Goal: Task Accomplishment & Management: Complete application form

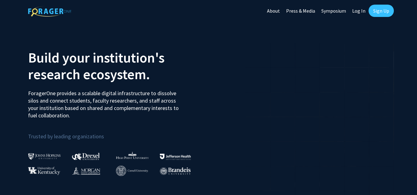
click at [378, 13] on link "Sign Up" at bounding box center [380, 11] width 25 height 12
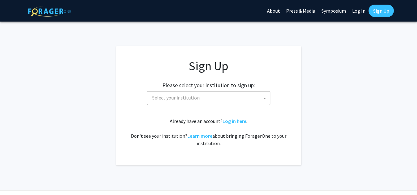
click at [207, 100] on span "Select your institution" at bounding box center [210, 98] width 120 height 13
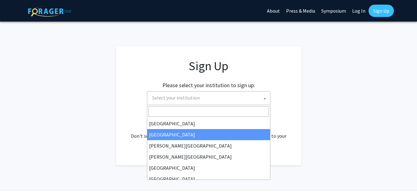
scroll to position [216, 0]
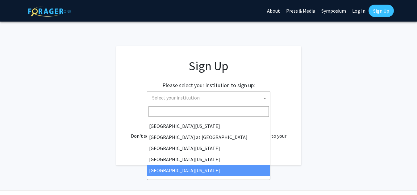
select select "33"
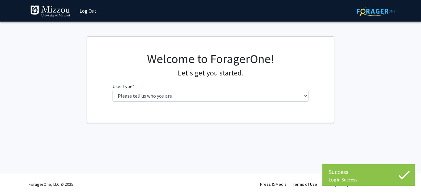
click at [195, 104] on div "Welcome to ForagerOne! Let's get you started. User type * required Please tell …" at bounding box center [211, 78] width 206 height 55
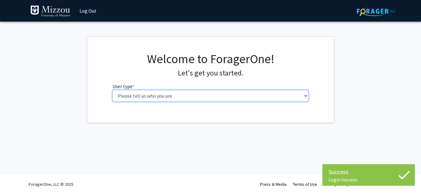
click at [189, 100] on select "Please tell us who you are Undergraduate Student Master's Student Doctoral Cand…" at bounding box center [211, 96] width 196 height 12
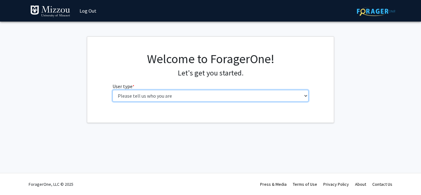
select select "1: undergrad"
click at [113, 90] on select "Please tell us who you are Undergraduate Student Master's Student Doctoral Cand…" at bounding box center [211, 96] width 196 height 12
click at [242, 95] on select "Please tell us who you are Undergraduate Student Master's Student Doctoral Cand…" at bounding box center [211, 96] width 196 height 12
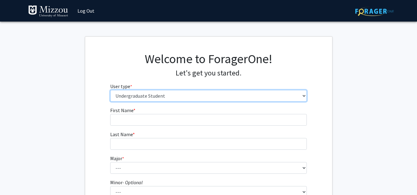
click at [110, 90] on select "Please tell us who you are Undergraduate Student Master's Student Doctoral Cand…" at bounding box center [208, 96] width 196 height 12
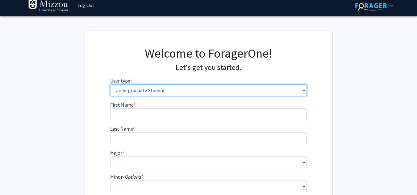
scroll to position [6, 0]
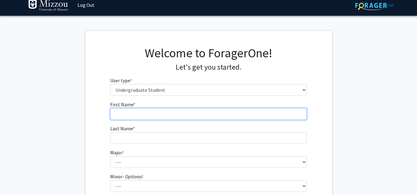
click at [160, 119] on input "First Name * required" at bounding box center [208, 114] width 196 height 12
type input "[PERSON_NAME]"
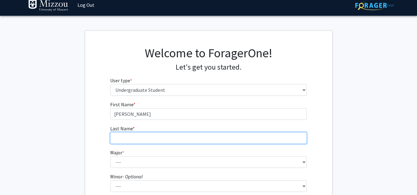
click at [141, 134] on input "Last Name * required" at bounding box center [208, 138] width 196 height 12
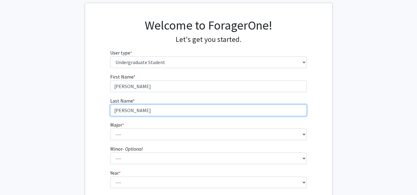
scroll to position [34, 0]
type input "[PERSON_NAME]"
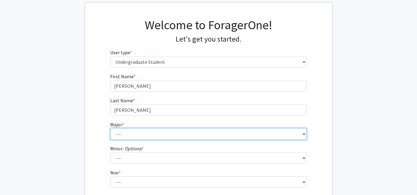
click at [139, 130] on select "--- Agribusiness Management Agricultural Education Agricultural Education: Comm…" at bounding box center [208, 134] width 196 height 12
select select "25: 2520"
click at [110, 128] on select "--- Agribusiness Management Agricultural Education Agricultural Education: Comm…" at bounding box center [208, 134] width 196 height 12
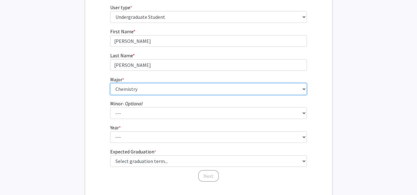
scroll to position [80, 0]
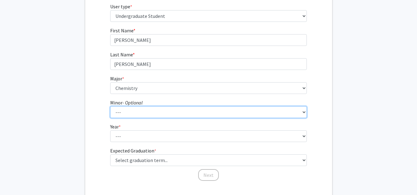
click at [128, 107] on select "--- Accountancy Aerospace Engineering Aerospace Studies Agribusiness Management…" at bounding box center [208, 112] width 196 height 12
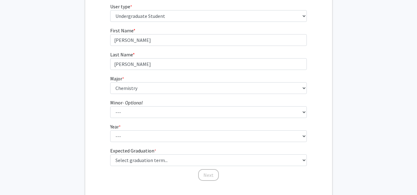
click at [85, 68] on div "First Name * required [PERSON_NAME] Last Name * required [PERSON_NAME] * requir…" at bounding box center [208, 104] width 247 height 155
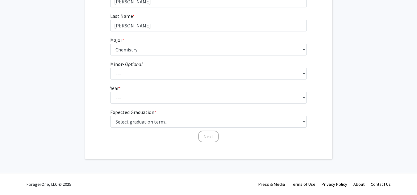
click at [143, 89] on fg-select "Year * required --- First-year Sophomore Junior Senior Postbaccalaureate Certif…" at bounding box center [208, 93] width 196 height 19
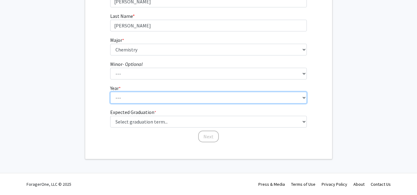
click at [141, 96] on select "--- First-year Sophomore Junior Senior Postbaccalaureate Certificate" at bounding box center [208, 98] width 196 height 12
select select "1: first-year"
click at [110, 92] on select "--- First-year Sophomore Junior Senior Postbaccalaureate Certificate" at bounding box center [208, 98] width 196 height 12
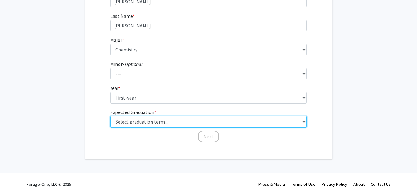
click at [134, 122] on select "Select graduation term... Spring 2025 Summer 2025 Fall 2025 Winter 2025 Spring …" at bounding box center [208, 122] width 196 height 12
select select "18: summer_2029"
click at [110, 116] on select "Select graduation term... Spring 2025 Summer 2025 Fall 2025 Winter 2025 Spring …" at bounding box center [208, 122] width 196 height 12
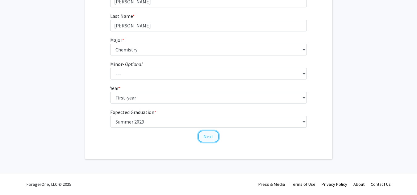
click at [208, 135] on button "Next" at bounding box center [208, 137] width 21 height 12
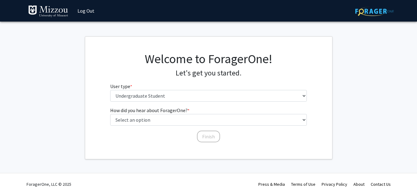
scroll to position [0, 0]
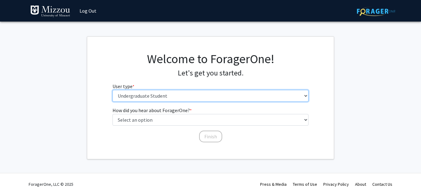
click at [159, 96] on select "Please tell us who you are Undergraduate Student Master's Student Doctoral Cand…" at bounding box center [211, 96] width 196 height 12
click at [163, 93] on select "Please tell us who you are Undergraduate Student Master's Student Doctoral Cand…" at bounding box center [211, 96] width 196 height 12
click at [113, 90] on select "Please tell us who you are Undergraduate Student Master's Student Doctoral Cand…" at bounding box center [211, 96] width 196 height 12
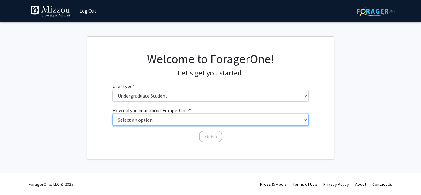
click at [146, 121] on select "Select an option Peer/student recommendation Faculty/staff recommendation Unive…" at bounding box center [211, 120] width 196 height 12
select select "2: faculty_recommendation"
click at [113, 114] on select "Select an option Peer/student recommendation Faculty/staff recommendation Unive…" at bounding box center [211, 120] width 196 height 12
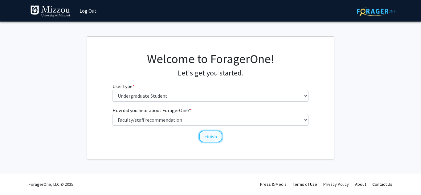
click at [219, 137] on button "Finish" at bounding box center [210, 137] width 23 height 12
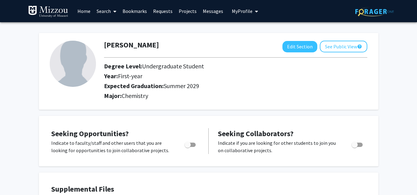
click at [62, 59] on img at bounding box center [73, 64] width 46 height 46
click at [82, 54] on img at bounding box center [73, 64] width 46 height 46
click at [290, 46] on button "Edit Section" at bounding box center [299, 46] width 35 height 11
select select "first-year"
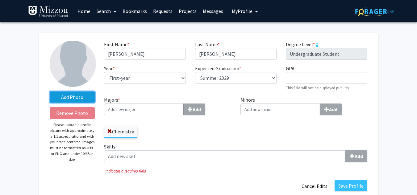
click at [70, 96] on label "Add Photo" at bounding box center [72, 97] width 45 height 11
click at [0, 0] on input "Add Photo" at bounding box center [0, 0] width 0 height 0
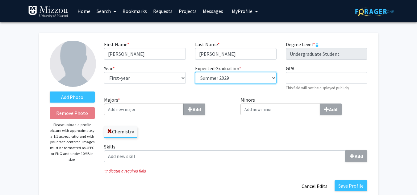
click at [242, 80] on select "Select graduation term... Spring 2018 Summer 2018 Fall 2018 Winter 2018 Spring …" at bounding box center [235, 78] width 81 height 12
select select "45: spring_2029"
click at [195, 72] on select "Select graduation term... Spring 2018 Summer 2018 Fall 2018 Winter 2018 Spring …" at bounding box center [235, 78] width 81 height 12
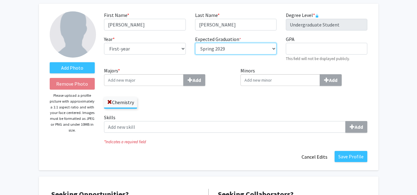
scroll to position [30, 0]
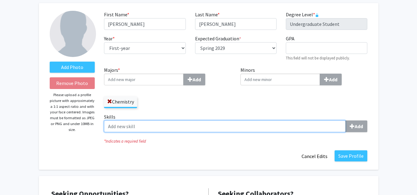
click at [140, 125] on input "Skills Add" at bounding box center [224, 127] width 241 height 12
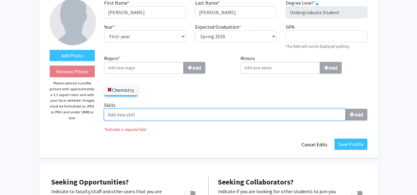
scroll to position [44, 0]
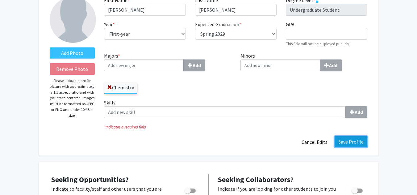
click at [354, 142] on button "Save Profile" at bounding box center [350, 141] width 33 height 11
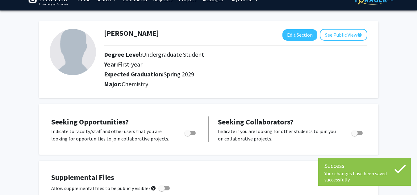
scroll to position [0, 0]
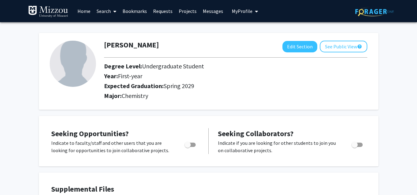
click at [110, 10] on link "Search" at bounding box center [106, 11] width 26 height 22
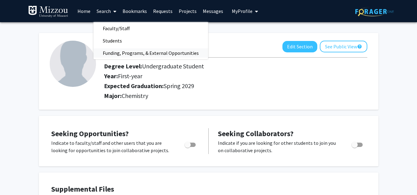
click at [124, 54] on span "Funding, Programs, & External Opportunities" at bounding box center [150, 53] width 114 height 12
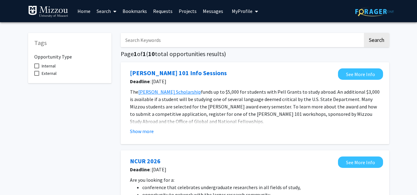
click at [185, 9] on link "Projects" at bounding box center [187, 11] width 24 height 22
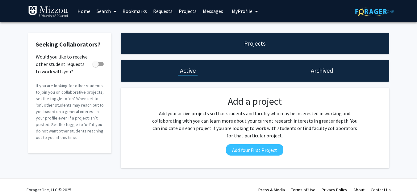
click at [109, 10] on link "Search" at bounding box center [106, 11] width 26 height 22
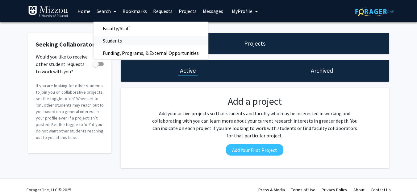
click at [119, 40] on span "Students" at bounding box center [112, 41] width 38 height 12
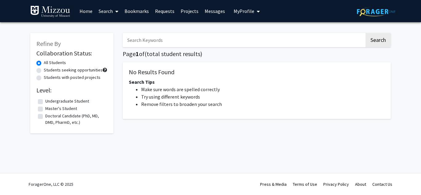
click at [108, 13] on link "Search" at bounding box center [109, 11] width 26 height 22
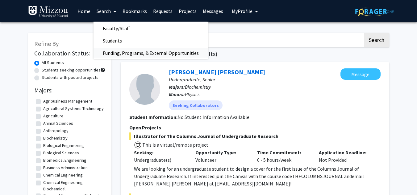
click at [113, 50] on span "Funding, Programs, & External Opportunities" at bounding box center [150, 53] width 114 height 12
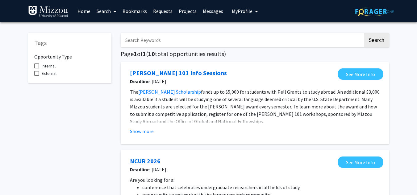
click at [162, 46] on input "Search Keywords" at bounding box center [242, 40] width 242 height 14
click at [87, 12] on link "Home" at bounding box center [83, 11] width 19 height 22
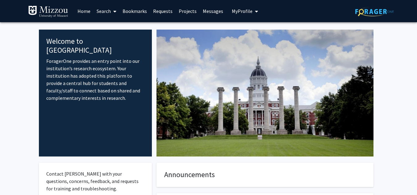
click at [186, 8] on link "Projects" at bounding box center [187, 11] width 24 height 22
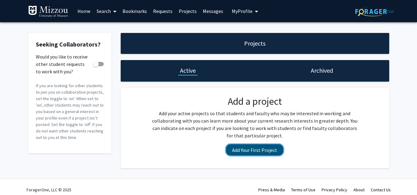
click at [248, 152] on button "Add Your First Project" at bounding box center [254, 149] width 57 height 11
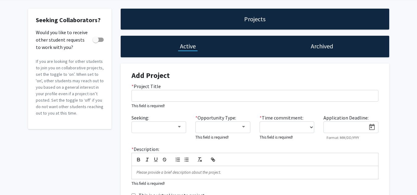
scroll to position [23, 0]
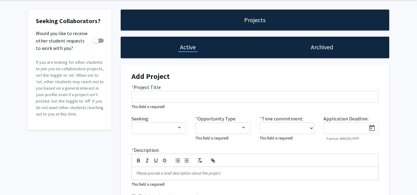
click at [325, 48] on h1 "Archived" at bounding box center [322, 47] width 22 height 9
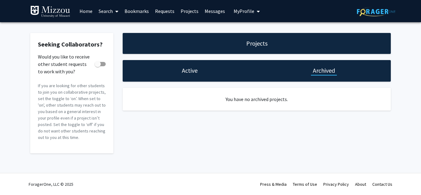
click at [158, 10] on link "Requests" at bounding box center [165, 11] width 26 height 22
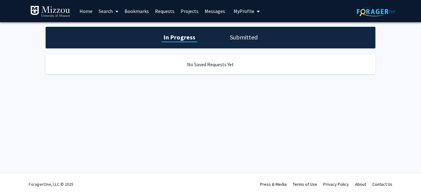
click at [142, 10] on link "Bookmarks" at bounding box center [136, 11] width 31 height 22
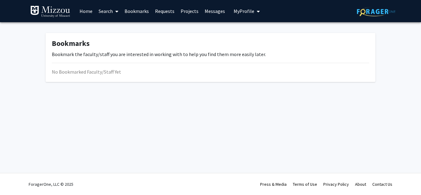
click at [115, 12] on span at bounding box center [116, 12] width 6 height 22
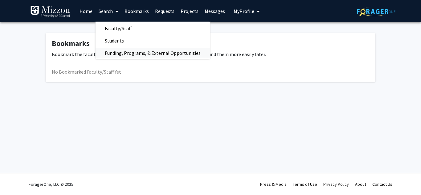
click at [121, 53] on span "Funding, Programs, & External Opportunities" at bounding box center [153, 53] width 114 height 12
